Goal: Communication & Community: Answer question/provide support

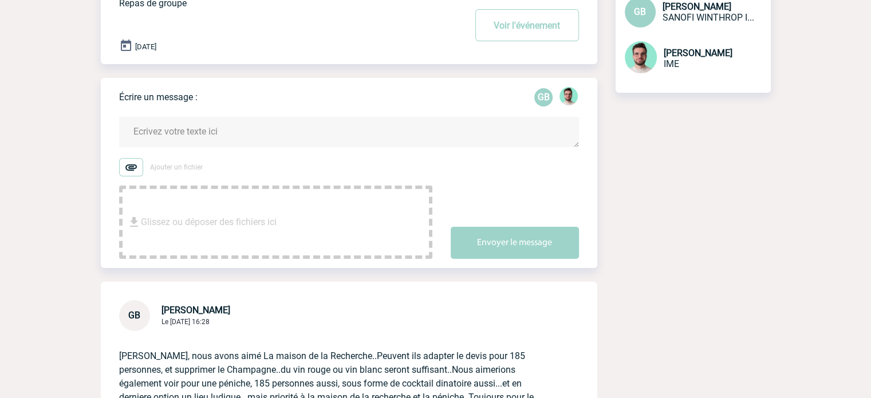
scroll to position [57, 0]
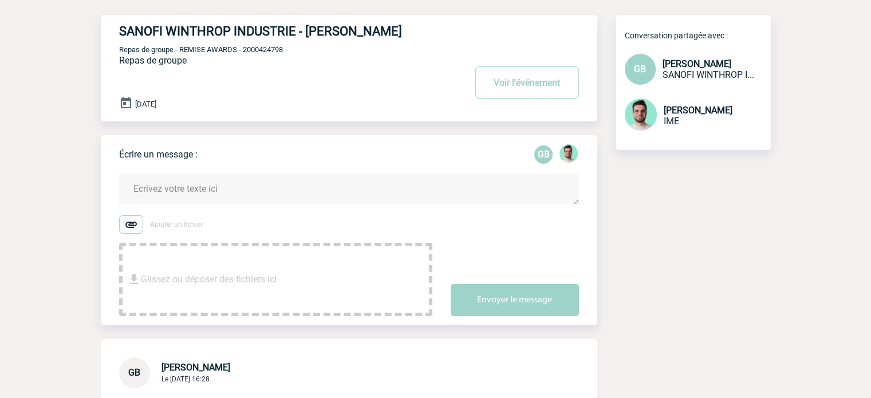
click at [270, 43] on div "SANOFI WINTHROP INDUSTRIE - Geoffroy BOUDON Voir l'événement Repas de groupe - …" at bounding box center [358, 63] width 478 height 97
drag, startPoint x: 262, startPoint y: 62, endPoint x: 260, endPoint y: 56, distance: 6.5
click at [261, 62] on div "SANOFI WINTHROP INDUSTRIE - Geoffroy BOUDON Voir l'événement Repas de groupe - …" at bounding box center [358, 63] width 478 height 97
click at [260, 56] on div "SANOFI WINTHROP INDUSTRIE - Geoffroy BOUDON Voir l'événement Repas de groupe - …" at bounding box center [358, 63] width 478 height 97
click at [260, 51] on span "Repas de groupe - REMISE AWARDS - 2000424798" at bounding box center [201, 49] width 164 height 9
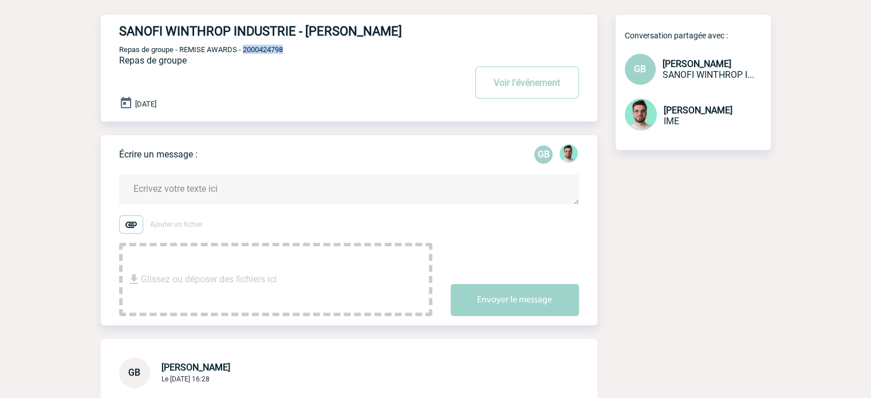
click at [260, 51] on span "Repas de groupe - REMISE AWARDS - 2000424798" at bounding box center [201, 49] width 164 height 9
copy span "2000424798"
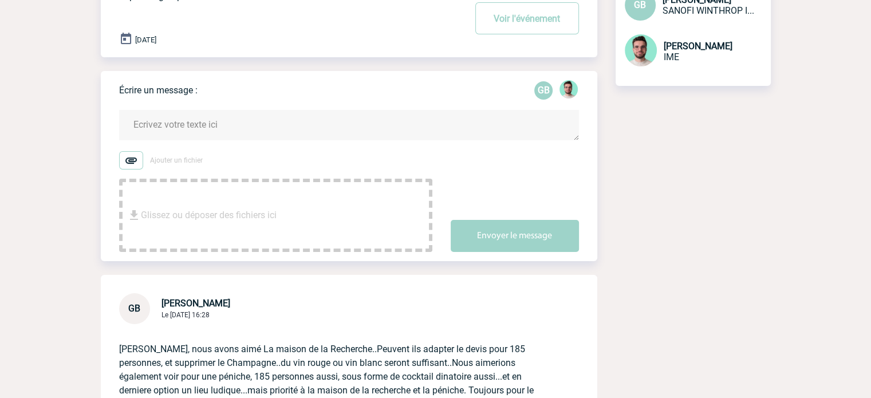
scroll to position [172, 0]
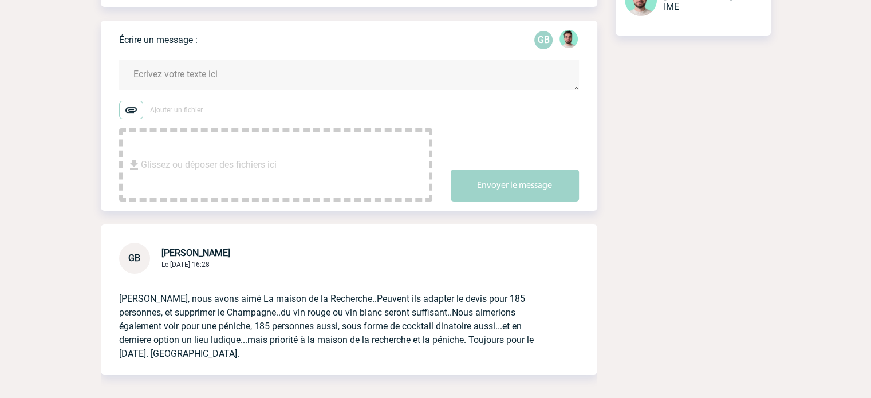
click at [256, 85] on textarea at bounding box center [349, 75] width 460 height 30
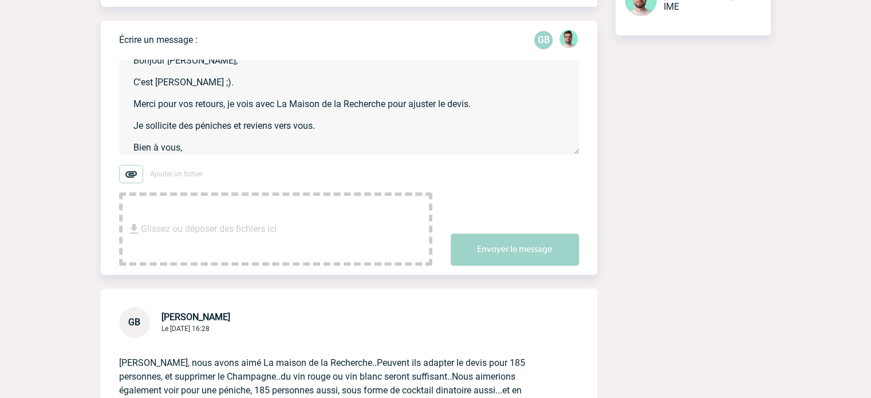
scroll to position [25, 0]
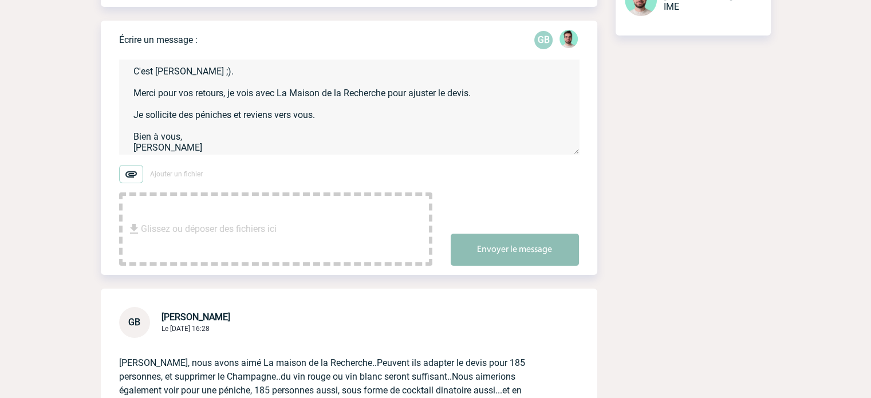
type textarea "Bonjour Geoffroy, C'est Benjamin ;). Merci pour vos retours, je vois avec La Ma…"
click at [527, 244] on button "Envoyer le message" at bounding box center [515, 250] width 128 height 32
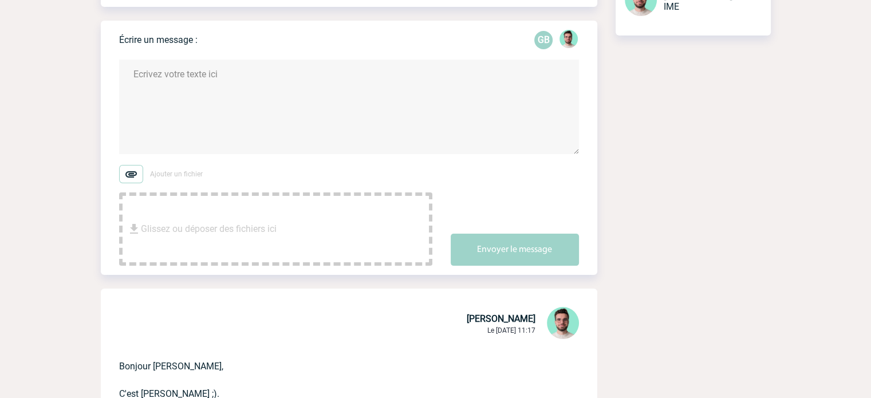
scroll to position [0, 0]
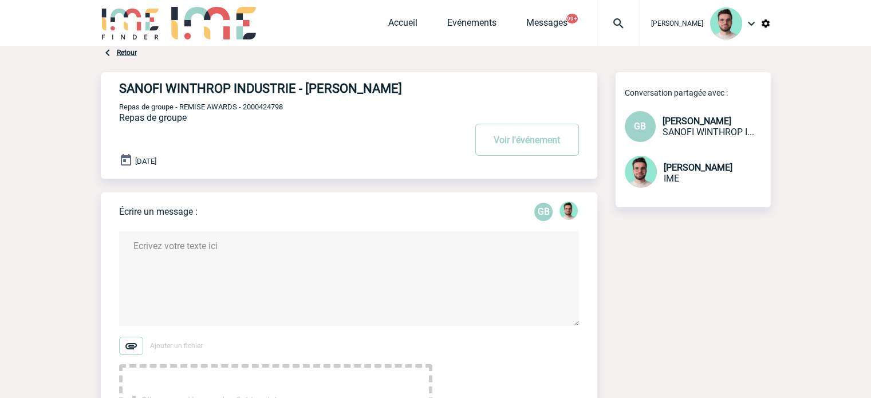
click at [279, 110] on span "Repas de groupe - REMISE AWARDS - 2000424798" at bounding box center [201, 106] width 164 height 9
copy span "2000424798"
drag, startPoint x: 547, startPoint y: 151, endPoint x: 791, endPoint y: 3, distance: 284.3
click at [547, 151] on button "Voir l'événement" at bounding box center [527, 140] width 104 height 32
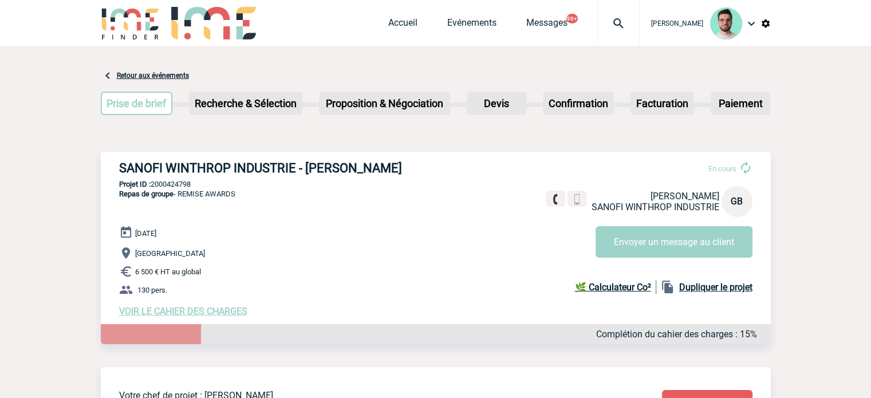
click at [605, 27] on img at bounding box center [618, 24] width 41 height 14
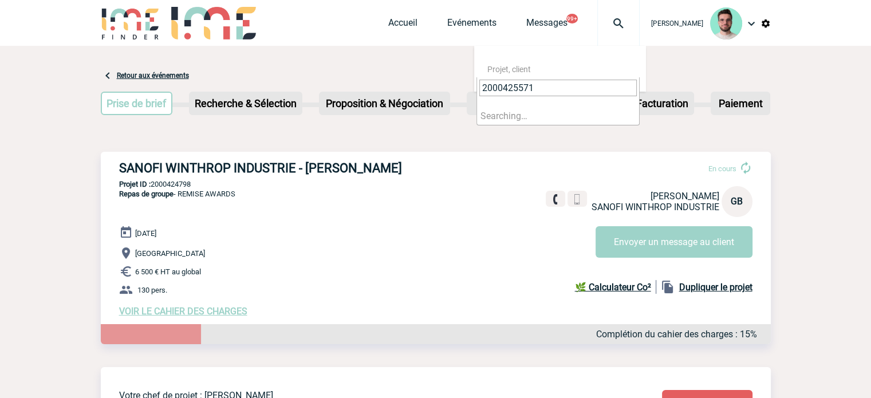
type input "2000425571"
select select "25072"
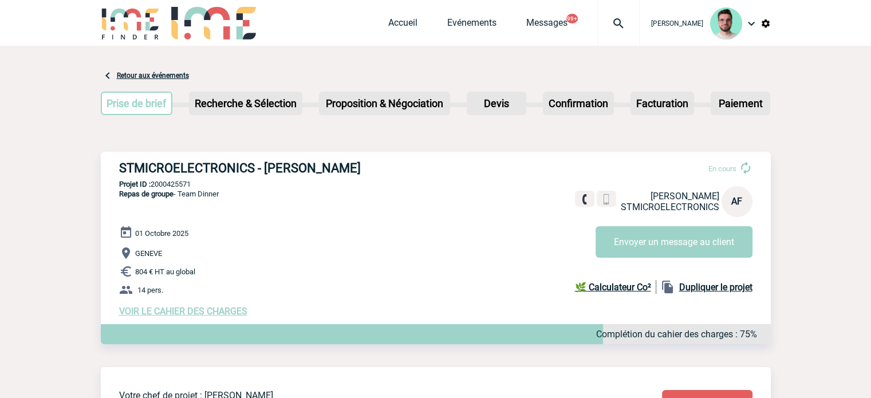
click at [248, 173] on h3 "STMICROELECTRONICS - Aline FISCHER" at bounding box center [290, 168] width 343 height 14
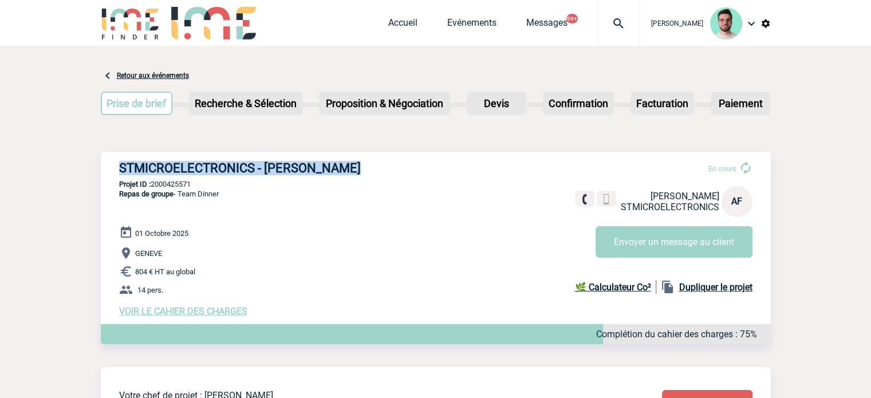
click at [248, 173] on h3 "STMICROELECTRONICS - Aline FISCHER" at bounding box center [290, 168] width 343 height 14
copy div "STMICROELECTRONICS - Aline FISCHER"
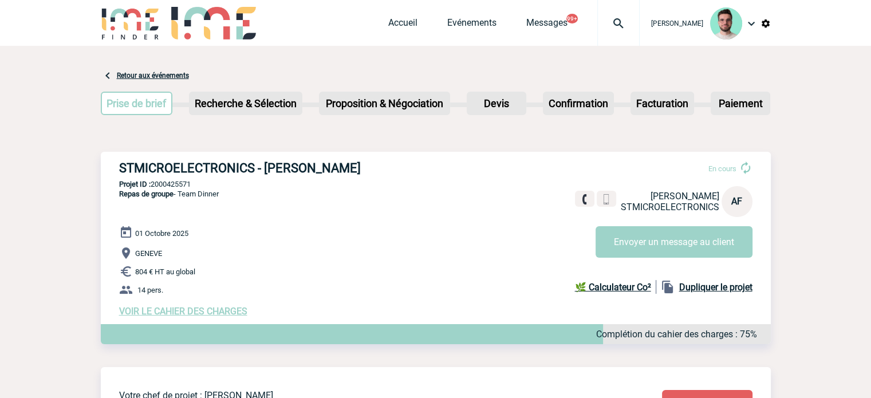
click at [172, 187] on p "Projet ID : 2000425571" at bounding box center [436, 184] width 670 height 9
copy p "2000425571"
click at [609, 30] on img at bounding box center [618, 24] width 41 height 14
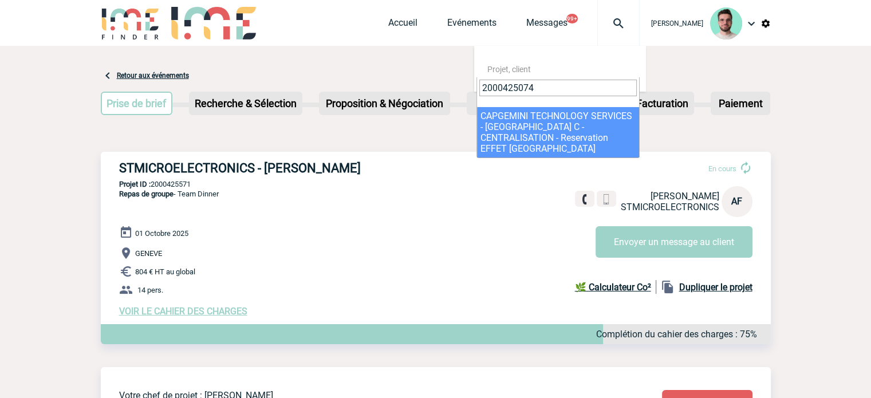
type input "2000425074"
select select "24575"
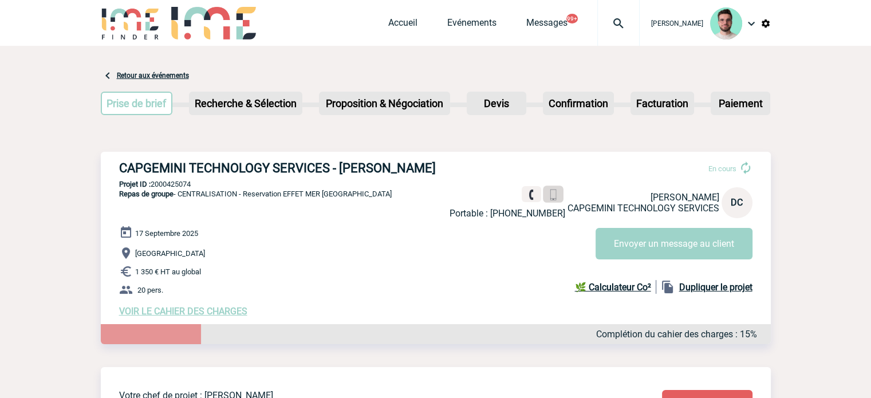
click at [550, 192] on img at bounding box center [552, 194] width 11 height 11
drag, startPoint x: 24, startPoint y: 180, endPoint x: 291, endPoint y: 368, distance: 326.2
click at [187, 183] on p "Projet ID : 2000425074" at bounding box center [436, 184] width 670 height 9
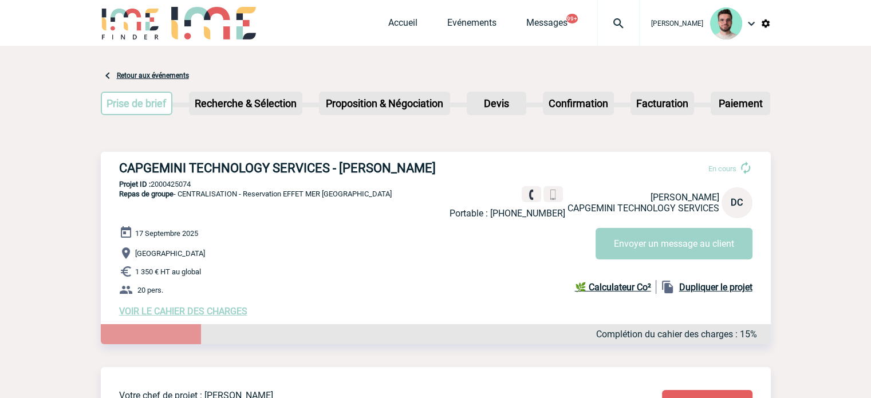
copy p "2000425074"
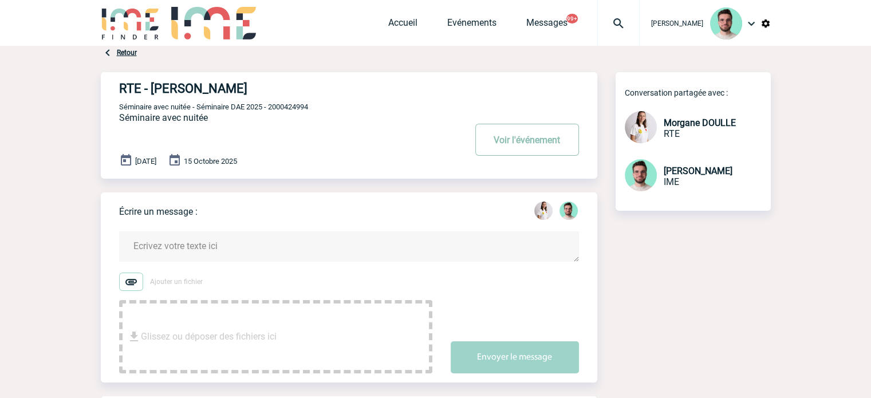
click at [521, 133] on button "Voir l'événement" at bounding box center [527, 140] width 104 height 32
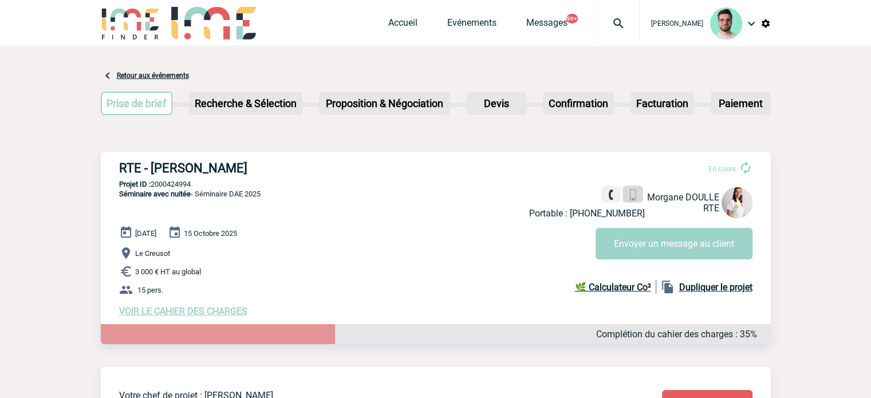
click at [639, 199] on link at bounding box center [632, 194] width 21 height 17
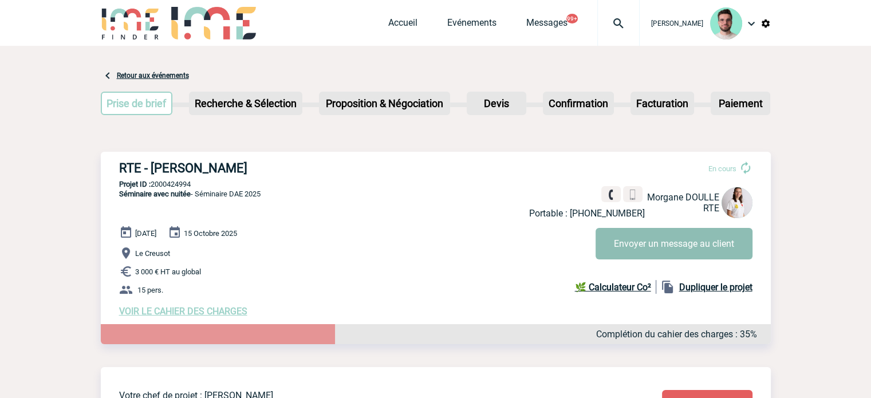
click at [733, 242] on button "Envoyer un message au client" at bounding box center [673, 243] width 157 height 31
click at [613, 235] on button "Envoyer un message au client" at bounding box center [673, 243] width 157 height 31
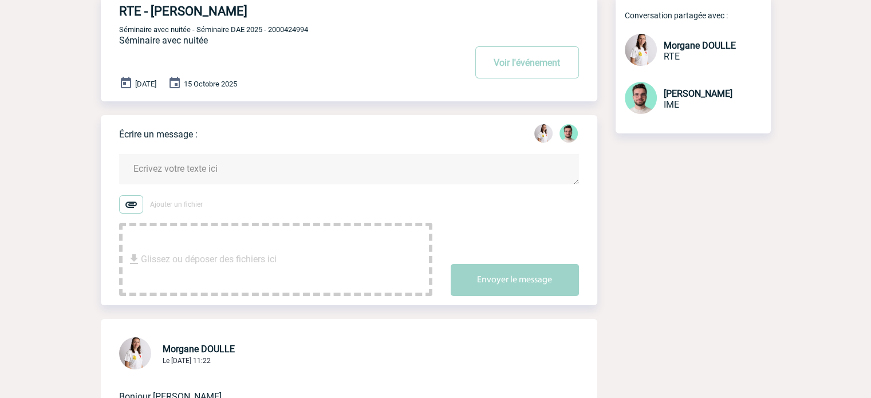
scroll to position [57, 0]
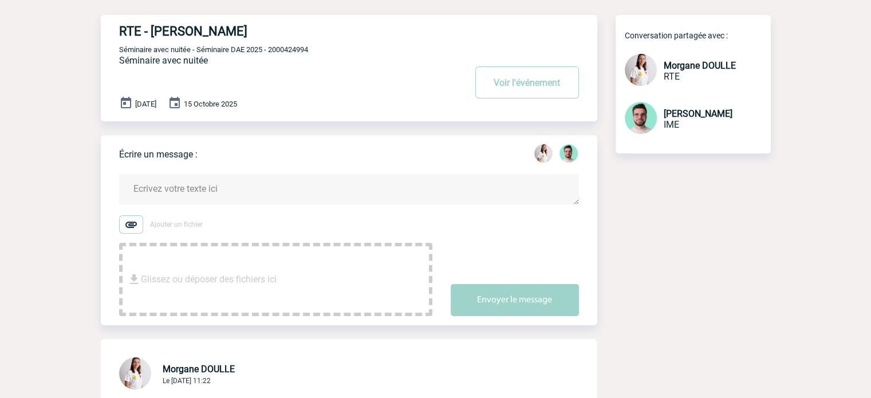
click at [288, 50] on span "Séminaire avec nuitée - Séminaire DAE 2025 - 2000424994" at bounding box center [213, 49] width 189 height 9
copy span "2000424994"
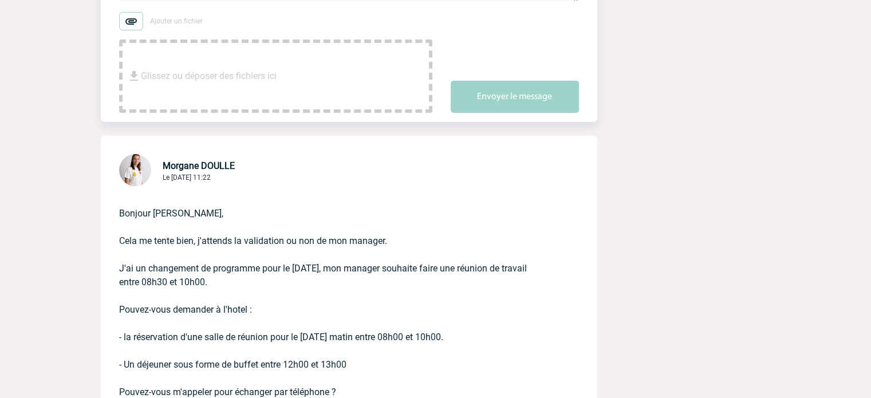
scroll to position [343, 0]
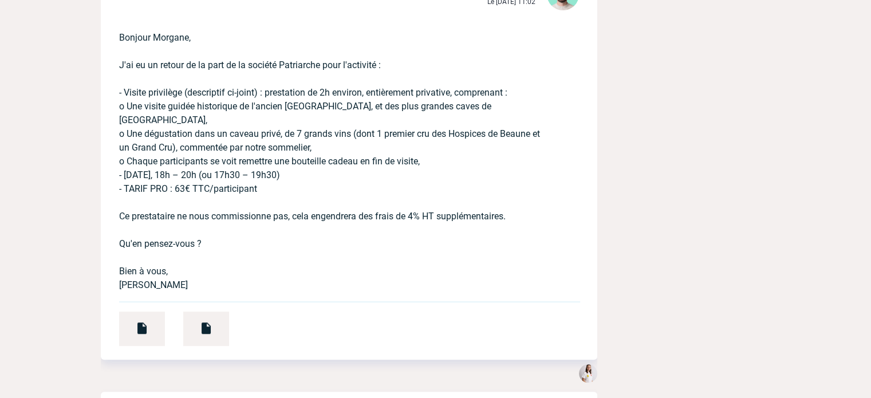
scroll to position [744, 0]
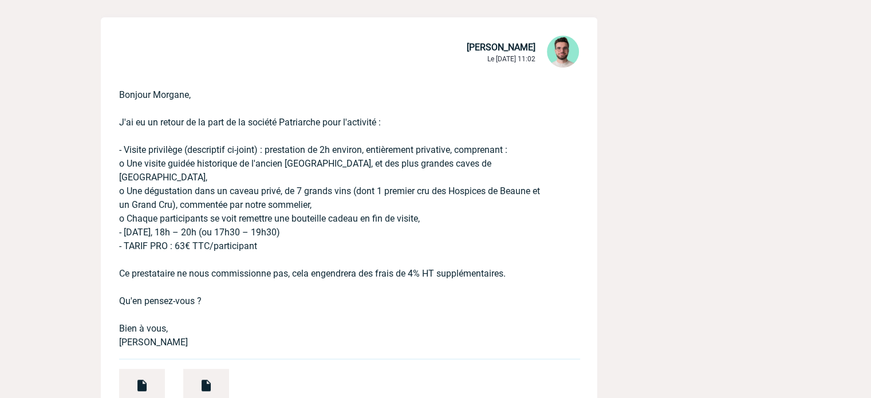
click at [144, 389] on img at bounding box center [142, 385] width 14 height 14
click at [214, 382] on div at bounding box center [206, 386] width 46 height 34
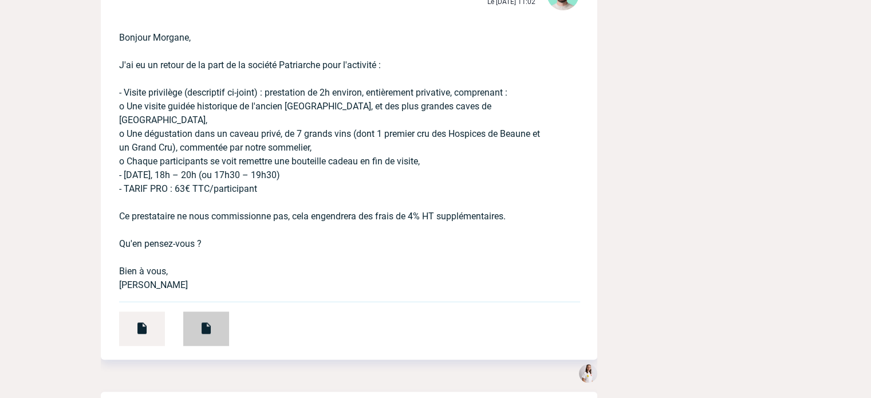
click at [196, 330] on div at bounding box center [206, 328] width 46 height 34
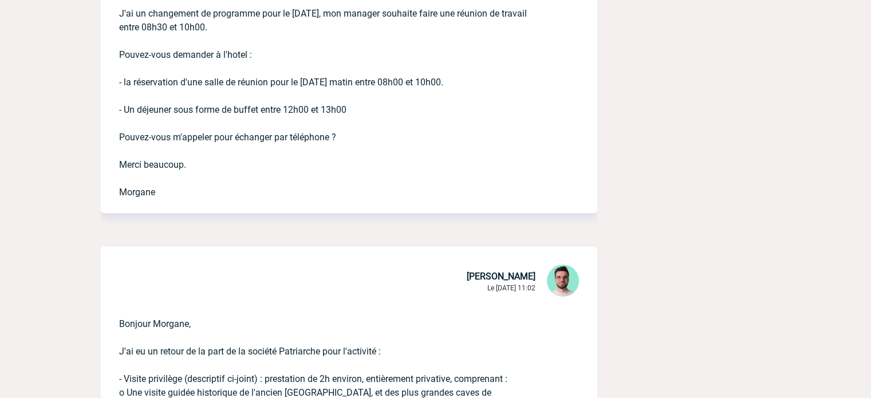
scroll to position [458, 0]
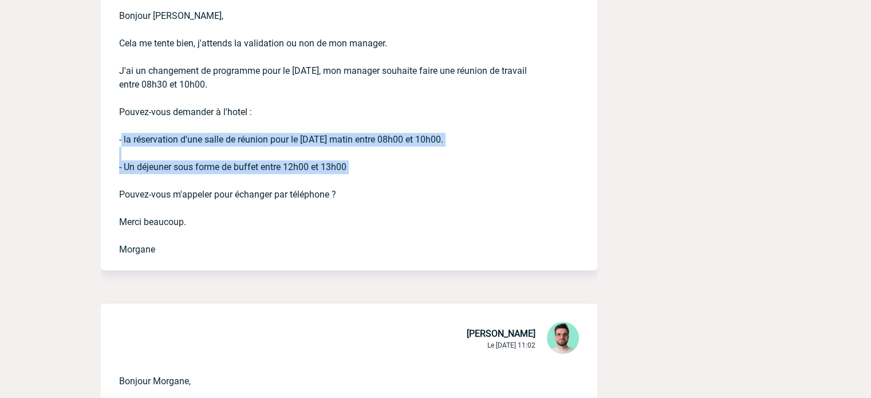
drag, startPoint x: 113, startPoint y: 138, endPoint x: 384, endPoint y: 175, distance: 272.7
click at [384, 175] on div "Bonjour Benjamin, Cela me tente bien, j'attends la validation ou non de mon man…" at bounding box center [349, 130] width 496 height 279
copy p "- la réservation d'une salle de réunion pour le mercredi matin entre 08h00 et 1…"
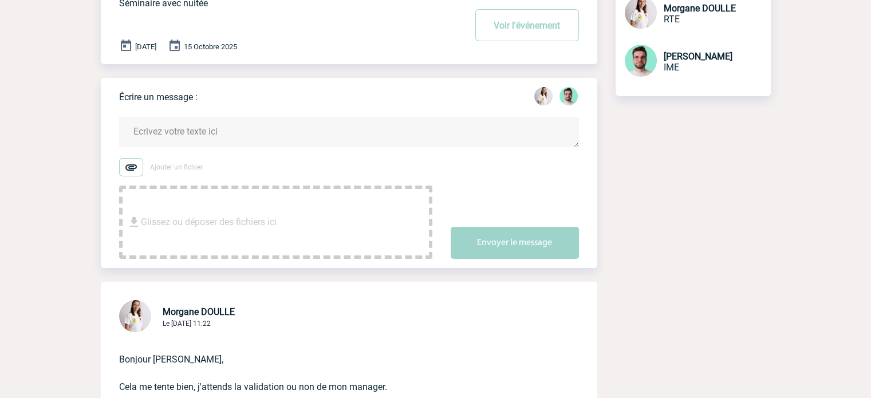
scroll to position [0, 0]
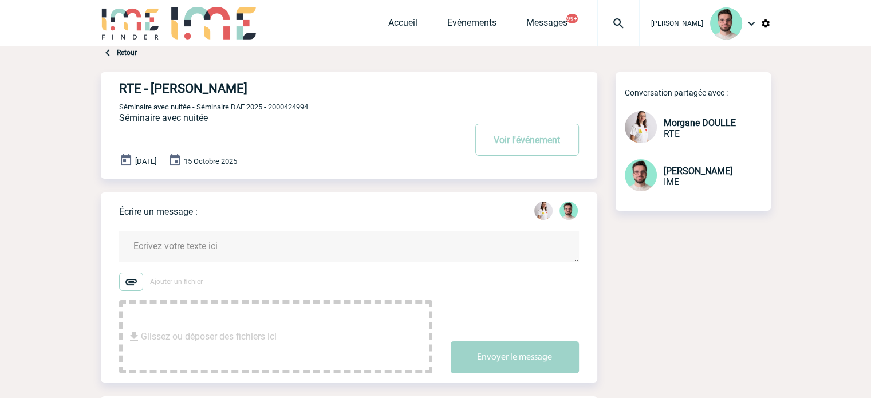
click at [281, 105] on span "Séminaire avec nuitée - Séminaire DAE 2025 - 2000424994" at bounding box center [213, 106] width 189 height 9
copy span "2000424994"
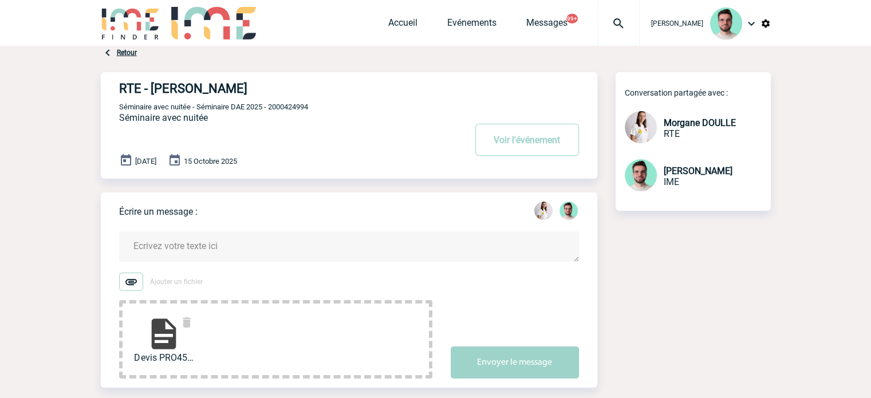
click at [252, 251] on textarea at bounding box center [349, 246] width 460 height 30
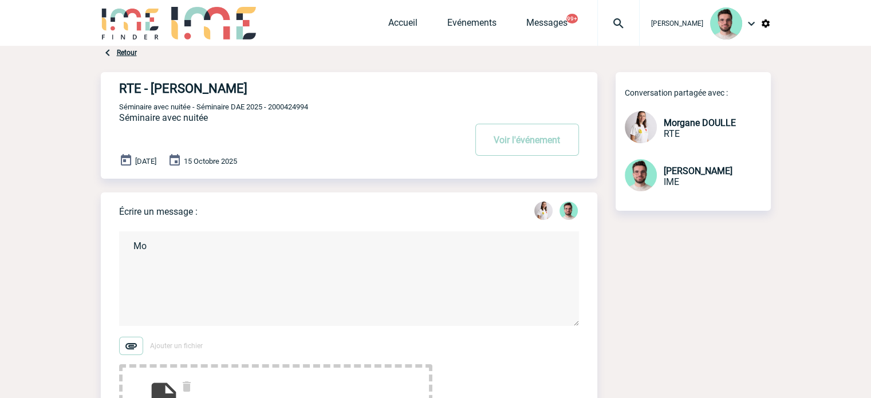
type textarea "M"
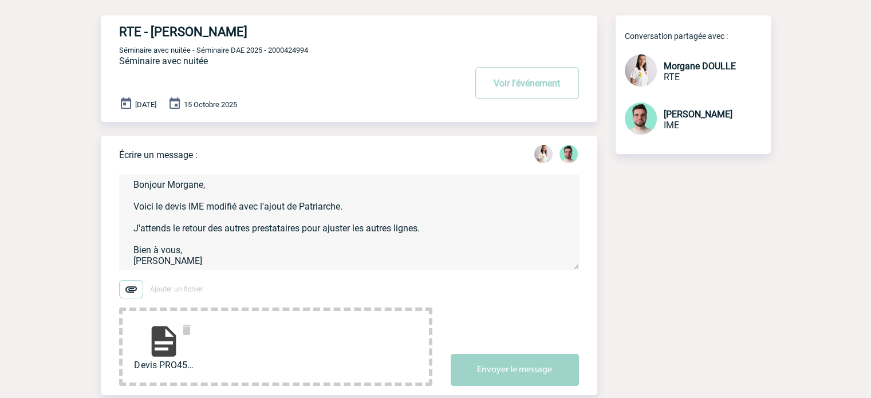
scroll to position [57, 0]
type textarea "Bonjour Morgane, Voici le devis IME modifié avec l'ajout de Patriarche. J'atten…"
click at [530, 357] on button "Envoyer le message" at bounding box center [515, 369] width 128 height 32
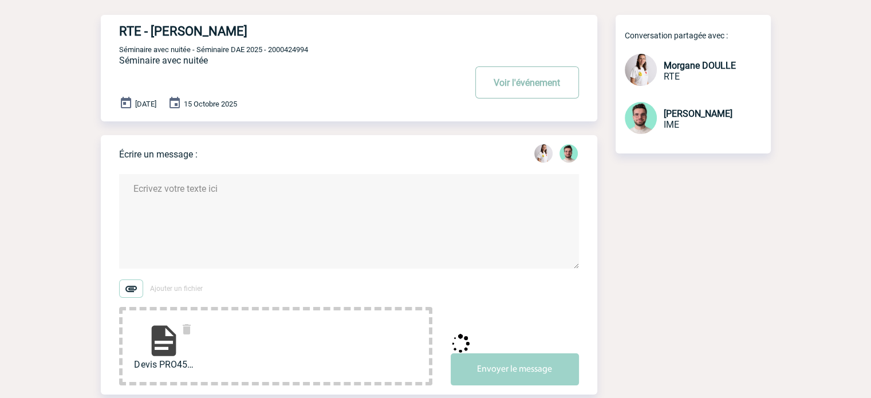
scroll to position [0, 0]
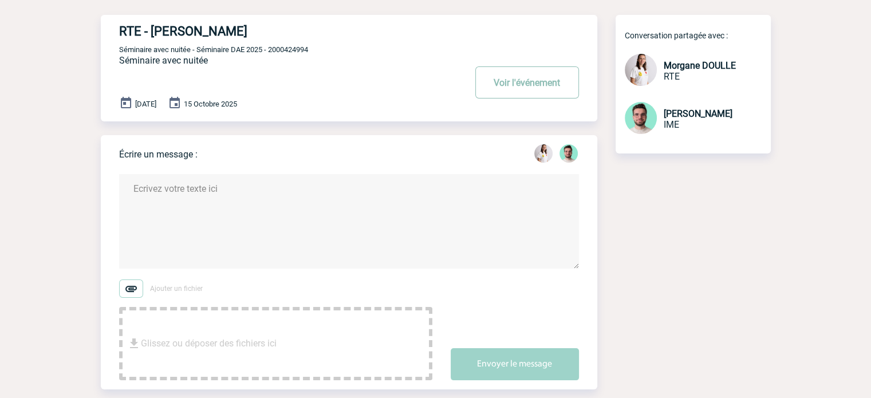
click at [528, 86] on button "Voir l'événement" at bounding box center [527, 82] width 104 height 32
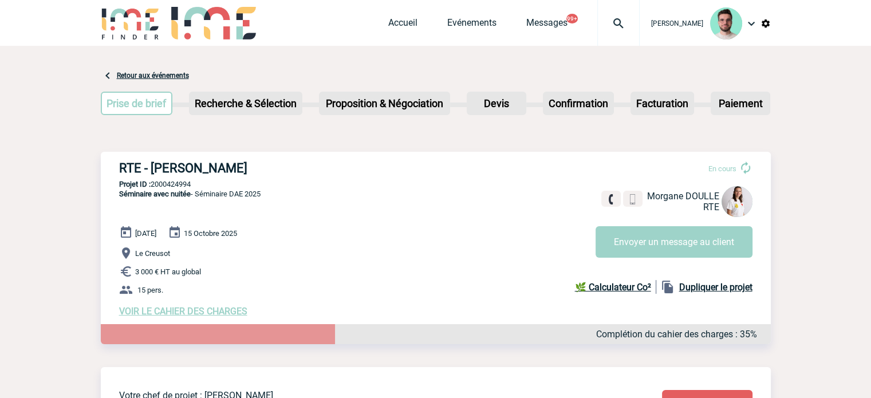
click at [380, 24] on div "[PERSON_NAME] Accueil Evénements" at bounding box center [436, 24] width 670 height 49
click at [388, 25] on link "Accueil" at bounding box center [402, 25] width 29 height 16
